Goal: Information Seeking & Learning: Learn about a topic

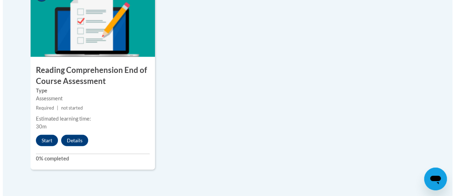
scroll to position [868, 0]
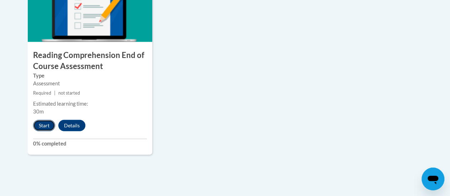
click at [44, 130] on button "Start" at bounding box center [44, 125] width 22 height 11
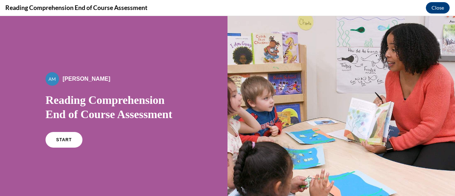
scroll to position [0, 0]
click at [66, 139] on span "START" at bounding box center [64, 139] width 16 height 5
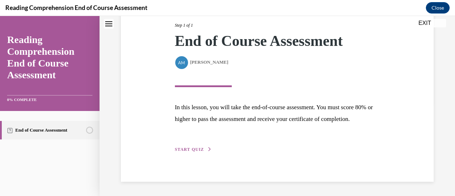
scroll to position [104, 0]
click at [200, 148] on span "START QUIZ" at bounding box center [189, 149] width 29 height 5
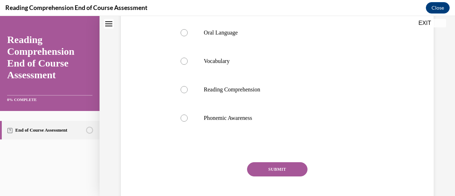
scroll to position [143, 0]
click at [185, 127] on label "Phonemic Awareness" at bounding box center [277, 118] width 207 height 28
click at [185, 121] on input "Phonemic Awareness" at bounding box center [184, 117] width 7 height 7
radio input "true"
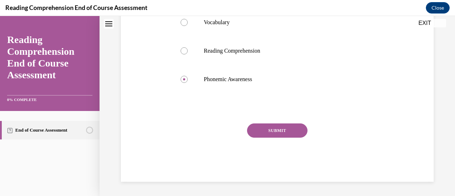
click at [268, 132] on button "SUBMIT" at bounding box center [277, 130] width 60 height 14
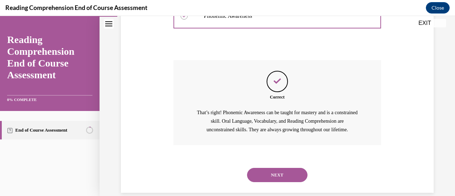
scroll to position [269, 0]
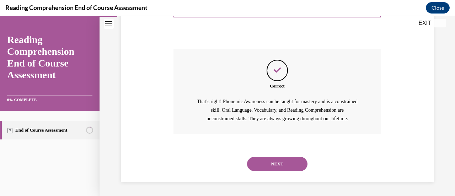
click at [282, 169] on button "NEXT" at bounding box center [277, 164] width 60 height 14
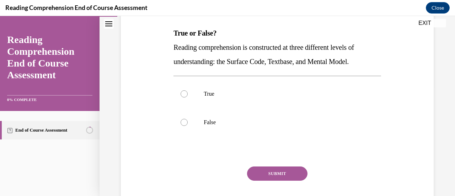
scroll to position [110, 0]
click at [197, 95] on label "True" at bounding box center [277, 93] width 207 height 28
click at [188, 95] on input "True" at bounding box center [184, 93] width 7 height 7
radio input "true"
click at [277, 173] on button "SUBMIT" at bounding box center [277, 173] width 60 height 14
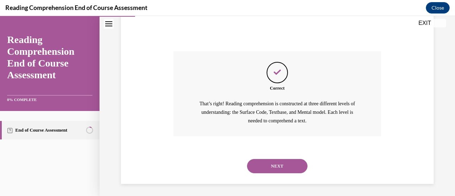
scroll to position [227, 0]
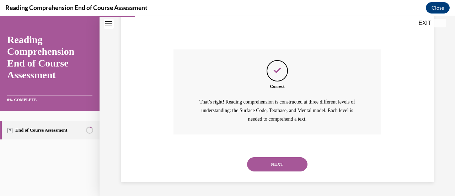
click at [269, 166] on button "NEXT" at bounding box center [277, 164] width 60 height 14
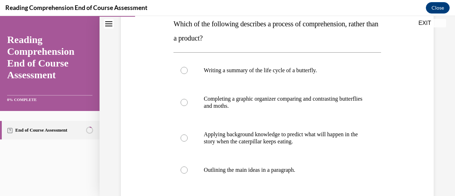
scroll to position [118, 0]
click at [183, 139] on div at bounding box center [184, 138] width 7 height 7
click at [183, 139] on input "Applying background knowledge to predict what will happen in the story when the…" at bounding box center [184, 138] width 7 height 7
radio input "true"
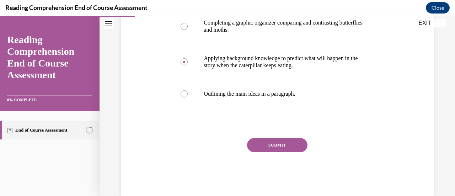
click at [267, 147] on button "SUBMIT" at bounding box center [277, 145] width 60 height 14
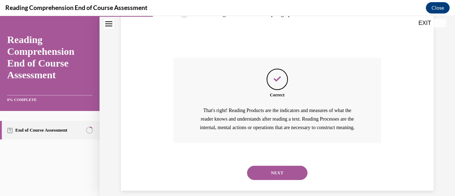
scroll to position [292, 0]
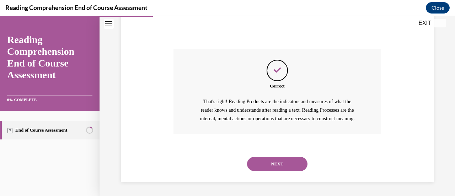
click at [278, 162] on button "NEXT" at bounding box center [277, 164] width 60 height 14
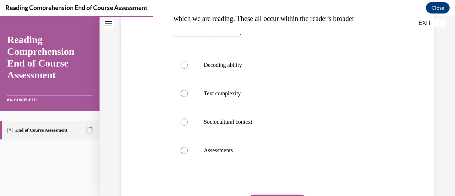
scroll to position [150, 0]
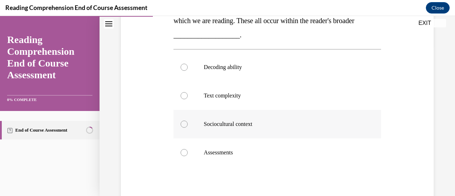
click at [186, 125] on div at bounding box center [184, 124] width 7 height 7
click at [186, 125] on input "Sociocultural context" at bounding box center [184, 124] width 7 height 7
radio input "true"
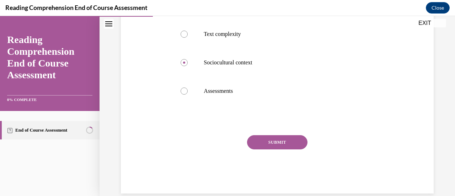
click at [274, 142] on button "SUBMIT" at bounding box center [277, 142] width 60 height 14
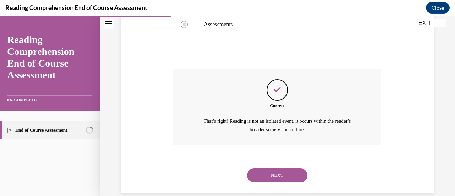
scroll to position [289, 0]
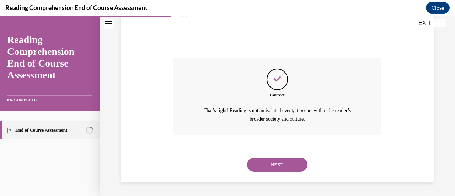
click at [279, 161] on button "NEXT" at bounding box center [277, 165] width 60 height 14
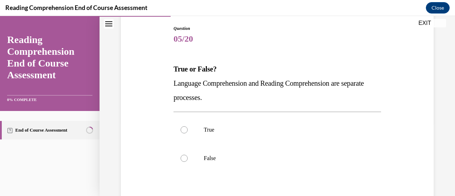
scroll to position [75, 0]
click at [183, 130] on div at bounding box center [184, 128] width 7 height 7
click at [183, 130] on input "True" at bounding box center [184, 128] width 7 height 7
radio input "true"
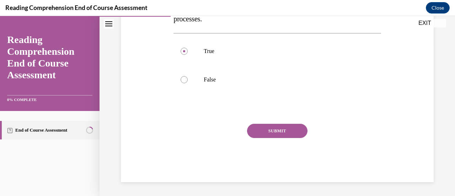
click at [265, 134] on button "SUBMIT" at bounding box center [277, 131] width 60 height 14
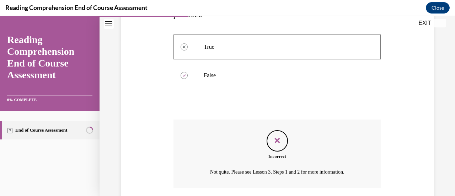
scroll to position [210, 0]
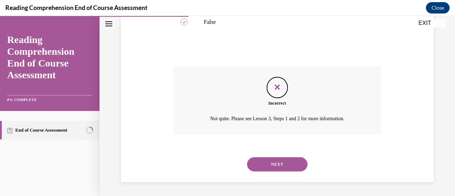
click at [275, 94] on div "Feedback" at bounding box center [277, 87] width 21 height 21
click at [274, 164] on button "NEXT" at bounding box center [277, 164] width 60 height 14
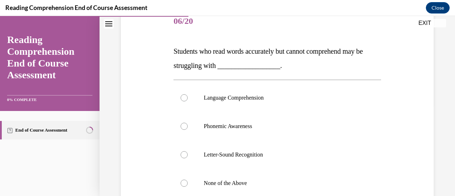
scroll to position [92, 0]
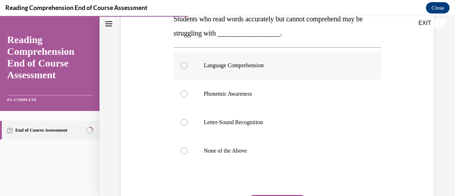
click at [184, 63] on div at bounding box center [184, 65] width 7 height 7
click at [184, 63] on input "Language Comprehension" at bounding box center [184, 65] width 7 height 7
radio input "true"
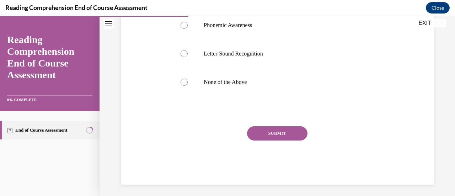
click at [272, 133] on button "SUBMIT" at bounding box center [277, 133] width 60 height 14
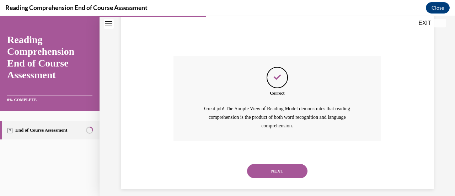
scroll to position [269, 0]
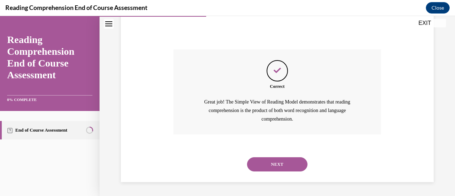
click at [280, 162] on button "NEXT" at bounding box center [277, 164] width 60 height 14
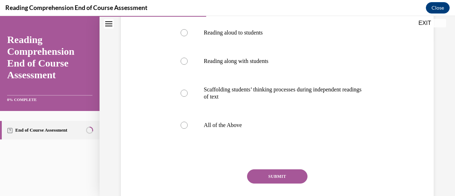
scroll to position [159, 0]
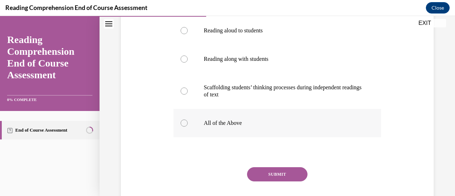
click at [189, 127] on label "All of the Above" at bounding box center [277, 123] width 207 height 28
click at [188, 127] on input "All of the Above" at bounding box center [184, 123] width 7 height 7
radio input "true"
click at [271, 174] on button "SUBMIT" at bounding box center [277, 174] width 60 height 14
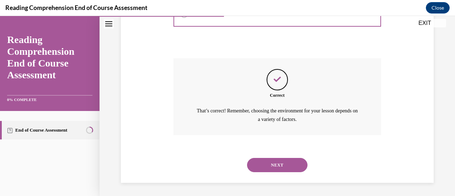
scroll to position [268, 0]
click at [266, 164] on button "NEXT" at bounding box center [277, 165] width 60 height 14
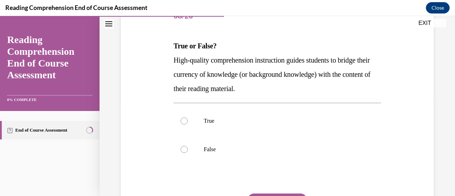
scroll to position [97, 0]
click at [180, 122] on label "True" at bounding box center [277, 121] width 207 height 28
click at [181, 122] on input "True" at bounding box center [184, 120] width 7 height 7
radio input "true"
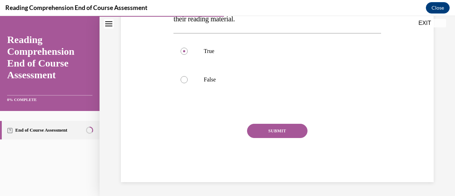
click at [277, 137] on button "SUBMIT" at bounding box center [277, 131] width 60 height 14
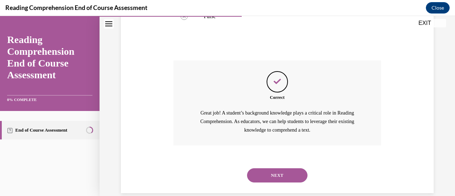
scroll to position [241, 0]
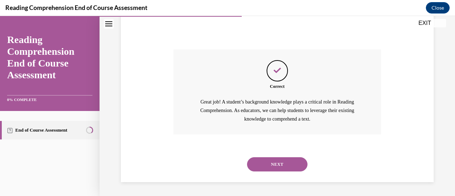
click at [269, 166] on button "NEXT" at bounding box center [277, 164] width 60 height 14
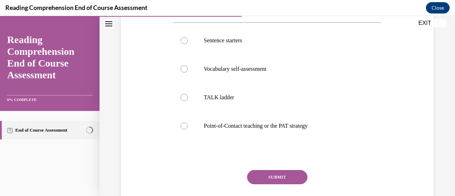
scroll to position [163, 0]
click at [194, 126] on label "Point-of-Contact teaching or the PAT strategy" at bounding box center [277, 125] width 207 height 28
click at [188, 126] on input "Point-of-Contact teaching or the PAT strategy" at bounding box center [184, 125] width 7 height 7
radio input "true"
click at [272, 178] on button "SUBMIT" at bounding box center [277, 177] width 60 height 14
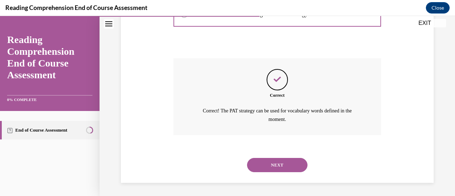
scroll to position [275, 0]
click at [275, 165] on button "NEXT" at bounding box center [277, 165] width 60 height 14
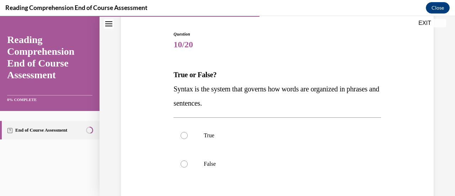
scroll to position [68, 0]
click at [189, 137] on label "True" at bounding box center [277, 135] width 207 height 28
click at [188, 137] on input "True" at bounding box center [184, 135] width 7 height 7
radio input "true"
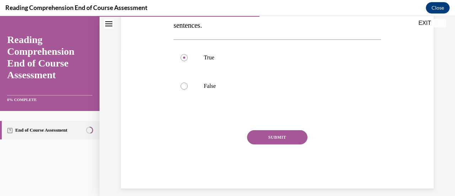
click at [271, 136] on button "SUBMIT" at bounding box center [277, 137] width 60 height 14
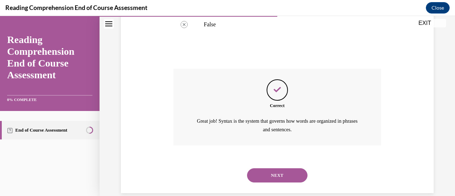
scroll to position [218, 0]
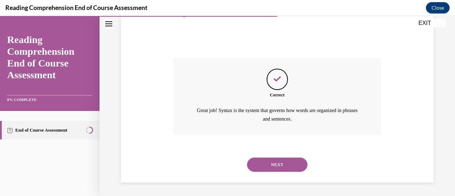
click at [270, 171] on div "NEXT" at bounding box center [277, 164] width 207 height 28
click at [282, 160] on button "NEXT" at bounding box center [277, 165] width 60 height 14
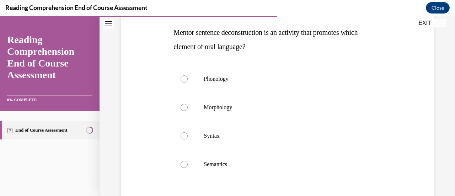
scroll to position [110, 0]
click at [188, 142] on label "Syntax" at bounding box center [277, 136] width 207 height 28
click at [188, 140] on input "Syntax" at bounding box center [184, 136] width 7 height 7
radio input "true"
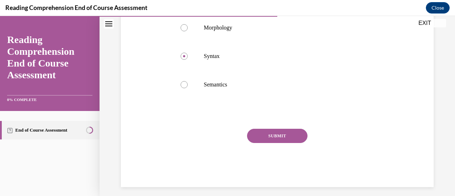
click at [279, 141] on button "SUBMIT" at bounding box center [277, 136] width 60 height 14
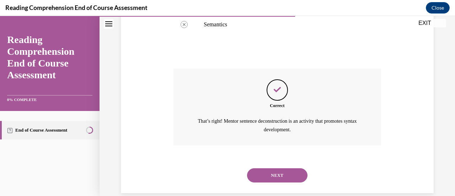
scroll to position [261, 0]
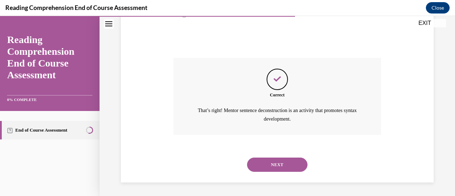
click at [287, 164] on button "NEXT" at bounding box center [277, 165] width 60 height 14
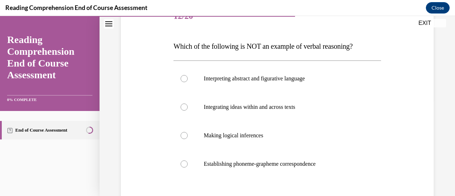
scroll to position [97, 0]
click at [184, 166] on div at bounding box center [184, 163] width 7 height 7
click at [184, 166] on input "Establishing phoneme-grapheme correspondence" at bounding box center [184, 163] width 7 height 7
radio input "true"
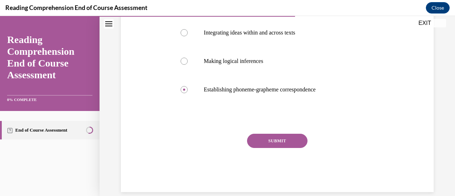
click at [279, 142] on button "SUBMIT" at bounding box center [277, 141] width 60 height 14
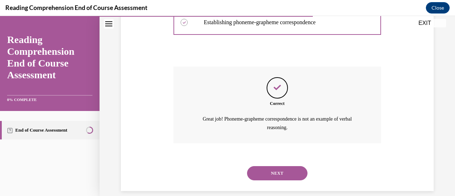
scroll to position [247, 0]
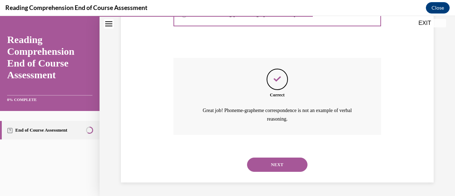
click at [275, 164] on button "NEXT" at bounding box center [277, 165] width 60 height 14
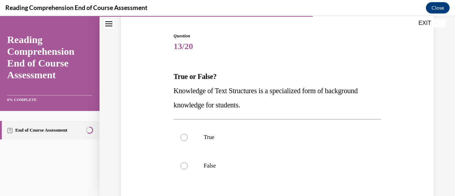
scroll to position [67, 0]
click at [201, 166] on label "False" at bounding box center [277, 165] width 207 height 28
click at [188, 166] on input "False" at bounding box center [184, 165] width 7 height 7
radio input "true"
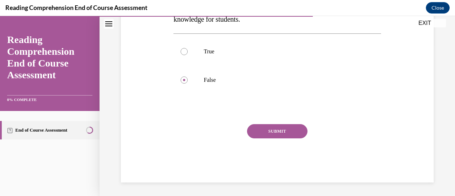
click at [283, 131] on button "SUBMIT" at bounding box center [277, 131] width 60 height 14
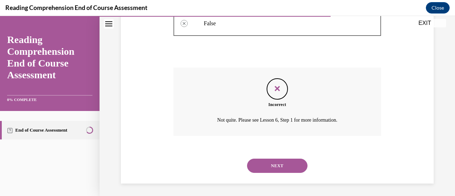
scroll to position [210, 0]
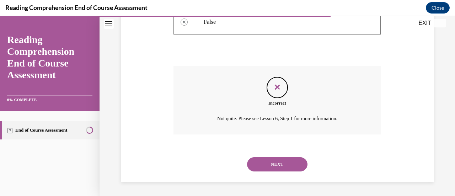
click at [287, 162] on button "NEXT" at bounding box center [277, 164] width 60 height 14
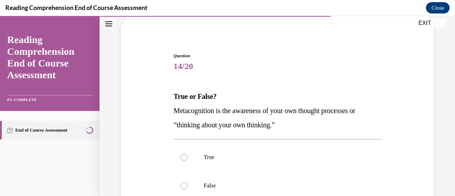
scroll to position [89, 0]
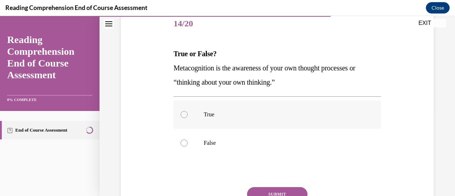
click at [200, 112] on label "True" at bounding box center [277, 114] width 207 height 28
click at [188, 112] on input "True" at bounding box center [184, 114] width 7 height 7
radio input "true"
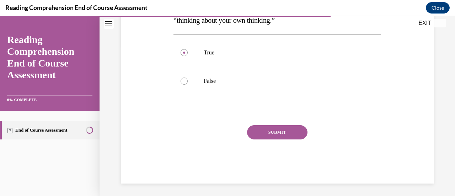
click at [277, 132] on button "SUBMIT" at bounding box center [277, 132] width 60 height 14
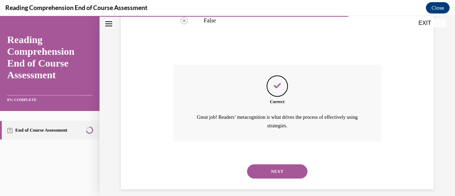
scroll to position [218, 0]
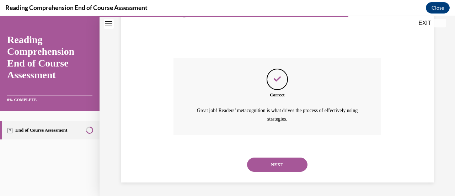
click at [277, 162] on button "NEXT" at bounding box center [277, 165] width 60 height 14
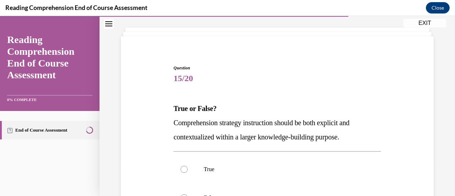
scroll to position [70, 0]
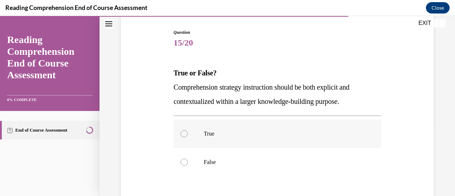
click at [204, 135] on p "True" at bounding box center [283, 133] width 159 height 7
click at [188, 135] on input "True" at bounding box center [184, 133] width 7 height 7
radio input "true"
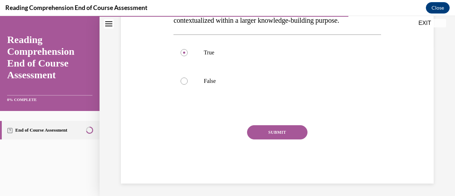
click at [286, 135] on button "SUBMIT" at bounding box center [277, 132] width 60 height 14
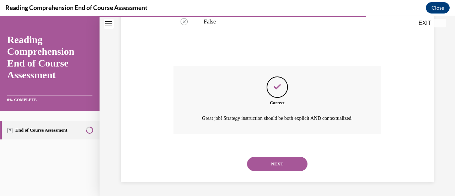
scroll to position [218, 0]
click at [273, 163] on button "NEXT" at bounding box center [277, 164] width 60 height 14
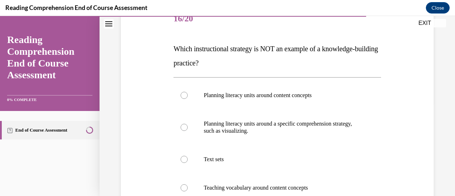
scroll to position [94, 0]
click at [183, 125] on div at bounding box center [184, 127] width 7 height 7
click at [183, 125] on input "Planning literacy units around a specific comprehension strategy, such as visua…" at bounding box center [184, 127] width 7 height 7
radio input "true"
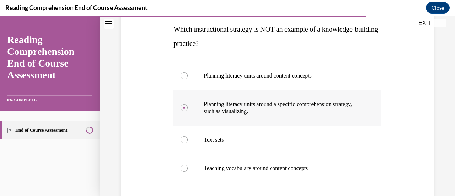
scroll to position [113, 0]
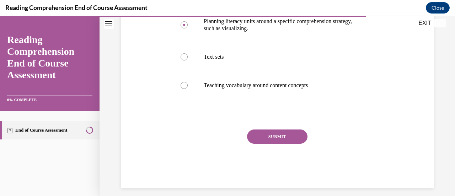
click at [279, 135] on button "SUBMIT" at bounding box center [277, 136] width 60 height 14
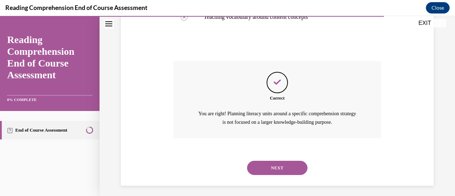
scroll to position [268, 0]
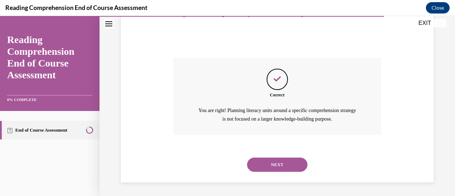
click at [280, 167] on button "NEXT" at bounding box center [277, 165] width 60 height 14
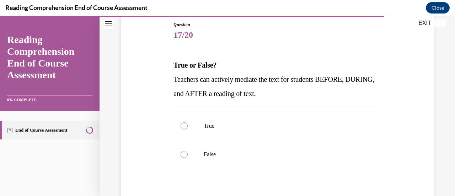
scroll to position [78, 0]
click at [192, 120] on label "True" at bounding box center [277, 126] width 207 height 28
click at [188, 122] on input "True" at bounding box center [184, 125] width 7 height 7
radio input "true"
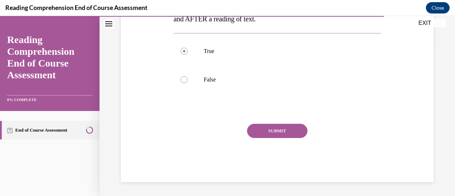
click at [271, 132] on button "SUBMIT" at bounding box center [277, 131] width 60 height 14
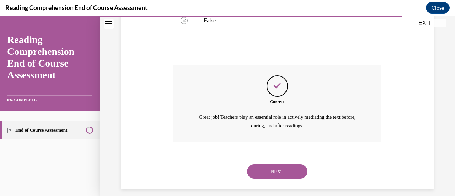
scroll to position [218, 0]
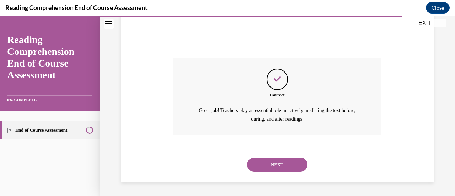
click at [270, 164] on button "NEXT" at bounding box center [277, 165] width 60 height 14
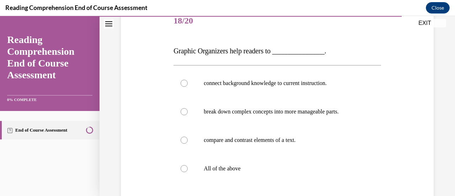
scroll to position [92, 0]
click at [186, 168] on div at bounding box center [184, 167] width 7 height 7
click at [186, 168] on input "All of the above" at bounding box center [184, 167] width 7 height 7
radio input "true"
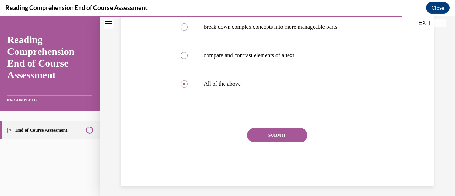
click at [268, 136] on button "SUBMIT" at bounding box center [277, 135] width 60 height 14
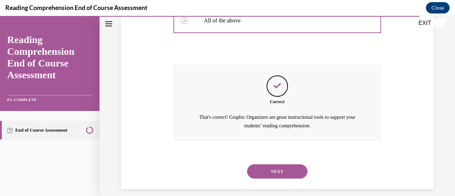
scroll to position [247, 0]
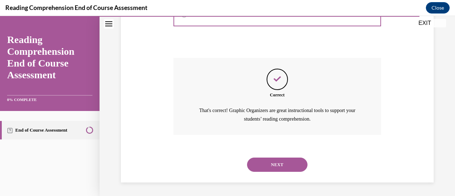
click at [269, 166] on button "NEXT" at bounding box center [277, 165] width 60 height 14
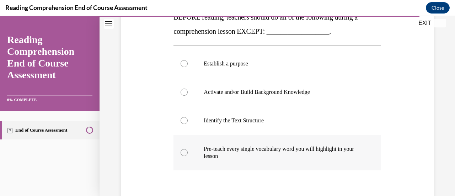
click at [189, 154] on label "Pre-teach every single vocabulary word you will highlight in your lesson" at bounding box center [277, 153] width 207 height 36
click at [188, 154] on input "Pre-teach every single vocabulary word you will highlight in your lesson" at bounding box center [184, 152] width 7 height 7
radio input "true"
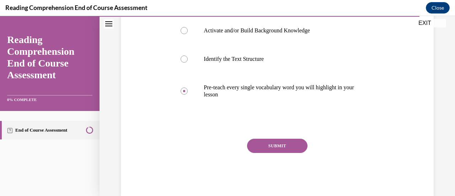
click at [266, 145] on button "SUBMIT" at bounding box center [277, 146] width 60 height 14
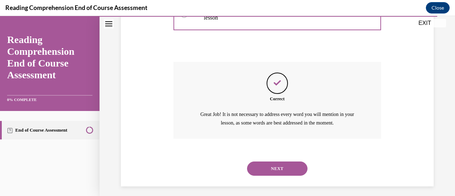
scroll to position [268, 0]
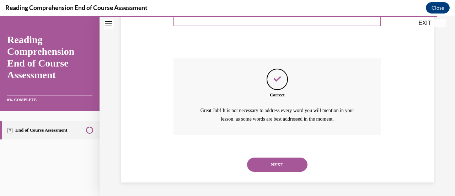
click at [269, 164] on button "NEXT" at bounding box center [277, 165] width 60 height 14
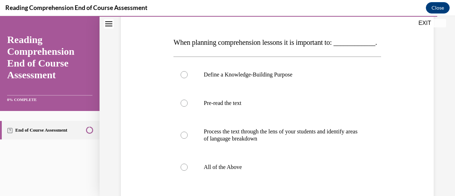
scroll to position [100, 0]
click at [185, 171] on div at bounding box center [184, 167] width 7 height 7
click at [185, 171] on input "All of the Above" at bounding box center [184, 167] width 7 height 7
radio input "true"
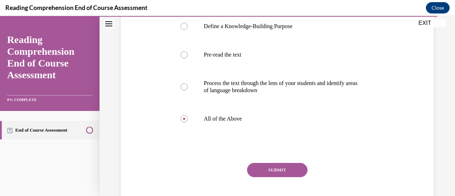
click at [277, 177] on button "SUBMIT" at bounding box center [277, 170] width 60 height 14
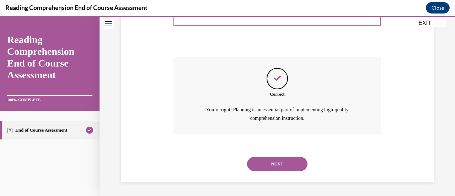
click at [269, 164] on button "NEXT" at bounding box center [277, 164] width 60 height 14
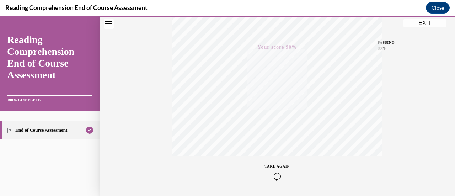
scroll to position [184, 0]
click at [425, 24] on button "EXIT" at bounding box center [425, 23] width 43 height 9
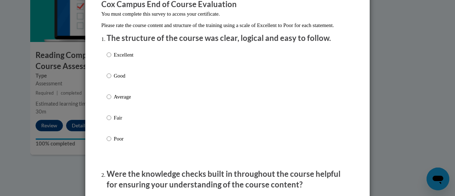
scroll to position [67, 0]
click at [107, 79] on input "Good" at bounding box center [109, 75] width 5 height 8
radio input "true"
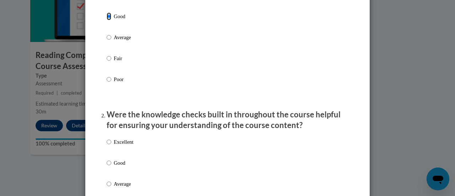
scroll to position [177, 0]
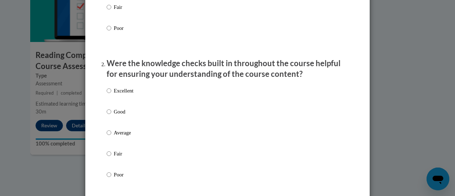
click at [116, 116] on p "Good" at bounding box center [124, 112] width 20 height 8
click at [111, 116] on input "Good" at bounding box center [109, 112] width 5 height 8
radio input "true"
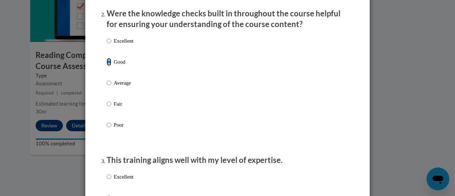
scroll to position [285, 0]
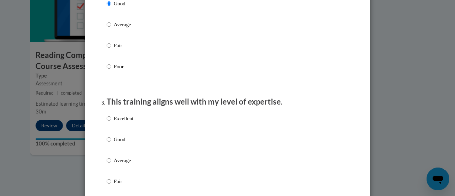
click at [117, 143] on p "Good" at bounding box center [124, 140] width 20 height 8
click at [111, 143] on input "Good" at bounding box center [109, 140] width 5 height 8
radio input "true"
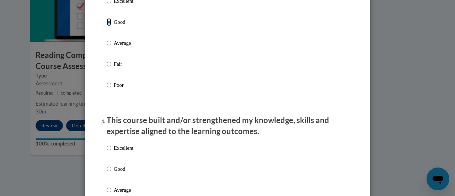
scroll to position [403, 0]
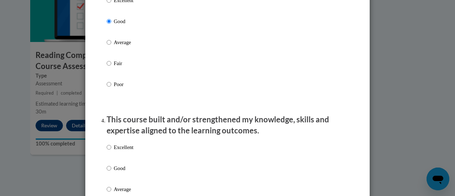
click at [114, 163] on label "Excellent" at bounding box center [120, 152] width 27 height 19
click at [111, 151] on input "Excellent" at bounding box center [109, 147] width 5 height 8
radio input "true"
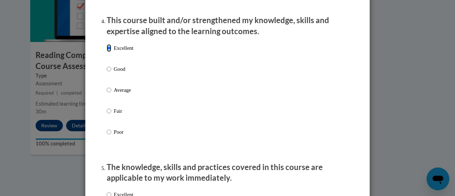
scroll to position [503, 0]
click at [115, 80] on label "Good" at bounding box center [120, 74] width 27 height 19
click at [111, 73] on input "Good" at bounding box center [109, 69] width 5 height 8
radio input "true"
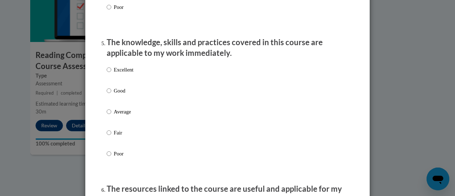
click at [116, 95] on p "Good" at bounding box center [124, 91] width 20 height 8
click at [111, 95] on input "Good" at bounding box center [109, 91] width 5 height 8
radio input "true"
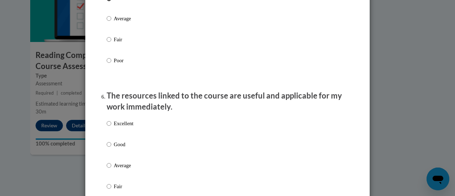
scroll to position [731, 0]
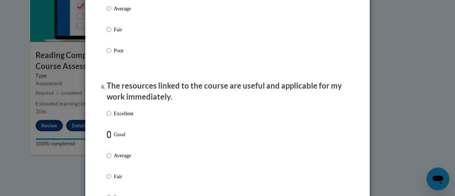
click at [108, 138] on input "Good" at bounding box center [109, 135] width 5 height 8
radio input "true"
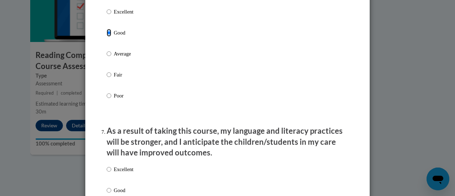
scroll to position [847, 0]
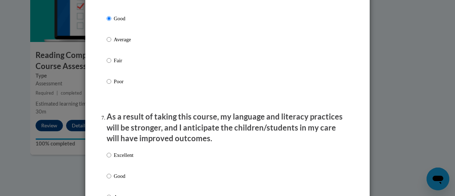
click at [115, 180] on p "Good" at bounding box center [124, 176] width 20 height 8
click at [111, 180] on input "Good" at bounding box center [109, 176] width 5 height 8
radio input "true"
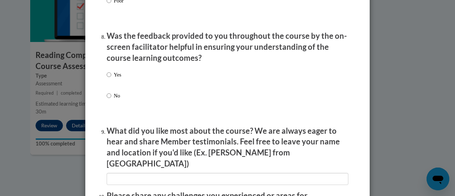
scroll to position [1085, 0]
click at [115, 78] on p "Yes" at bounding box center [117, 74] width 7 height 8
click at [111, 78] on input "Yes" at bounding box center [109, 74] width 5 height 8
radio input "true"
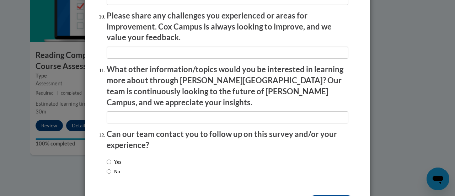
scroll to position [1283, 0]
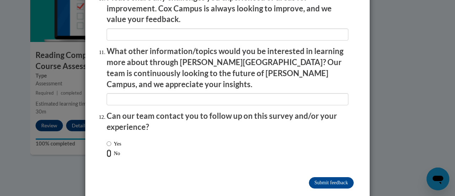
click at [107, 149] on input "No" at bounding box center [109, 153] width 5 height 8
radio input "true"
click at [327, 177] on input "Submit feedback" at bounding box center [331, 182] width 45 height 11
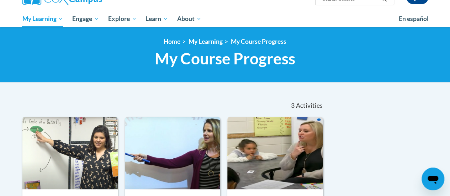
scroll to position [67, 0]
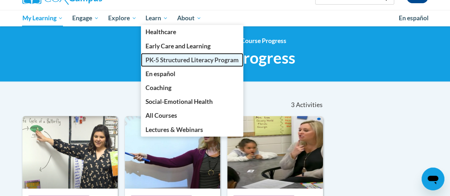
click at [165, 58] on span "PK-5 Structured Literacy Program" at bounding box center [191, 59] width 93 height 7
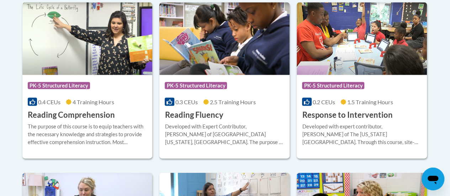
scroll to position [696, 0]
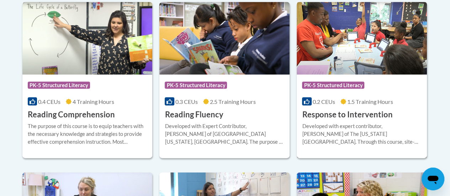
click at [391, 126] on div "Developed with expert contributor, [PERSON_NAME] of The [US_STATE][GEOGRAPHIC_D…" at bounding box center [362, 133] width 120 height 23
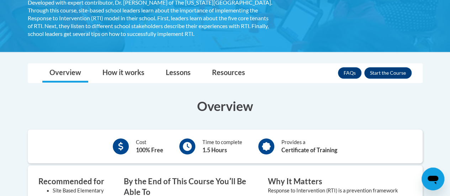
scroll to position [149, 0]
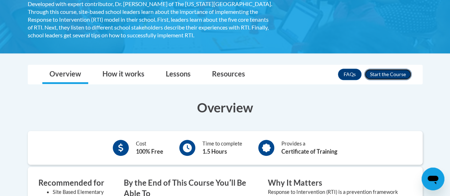
click at [390, 74] on button "Enroll" at bounding box center [387, 74] width 47 height 11
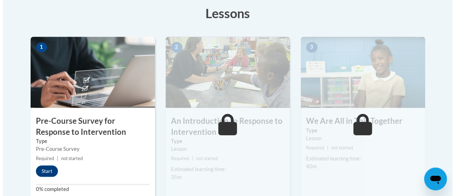
scroll to position [203, 0]
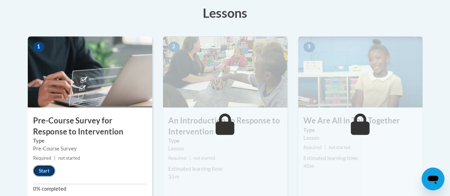
click at [43, 170] on button "Start" at bounding box center [44, 170] width 22 height 11
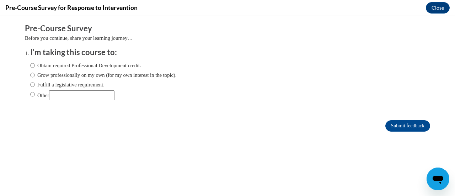
scroll to position [0, 0]
click at [30, 64] on input "Obtain required Professional Development credit." at bounding box center [32, 66] width 5 height 8
radio input "true"
click at [406, 124] on input "Submit feedback" at bounding box center [408, 125] width 45 height 11
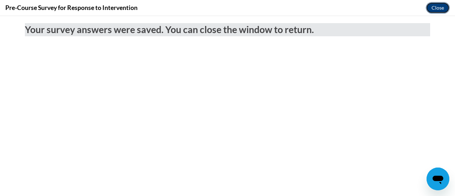
click at [440, 7] on button "Close" at bounding box center [438, 7] width 24 height 11
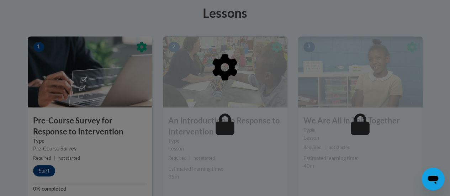
click at [155, 153] on div at bounding box center [225, 103] width 395 height 135
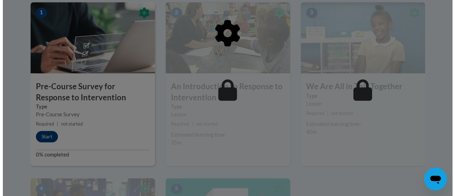
scroll to position [238, 0]
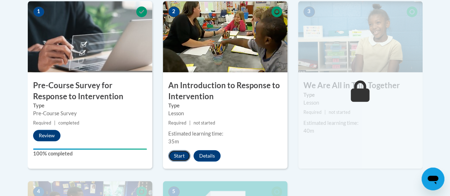
click at [181, 152] on button "Start" at bounding box center [179, 155] width 22 height 11
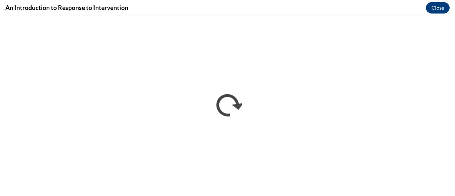
scroll to position [0, 0]
